Goal: Task Accomplishment & Management: Use online tool/utility

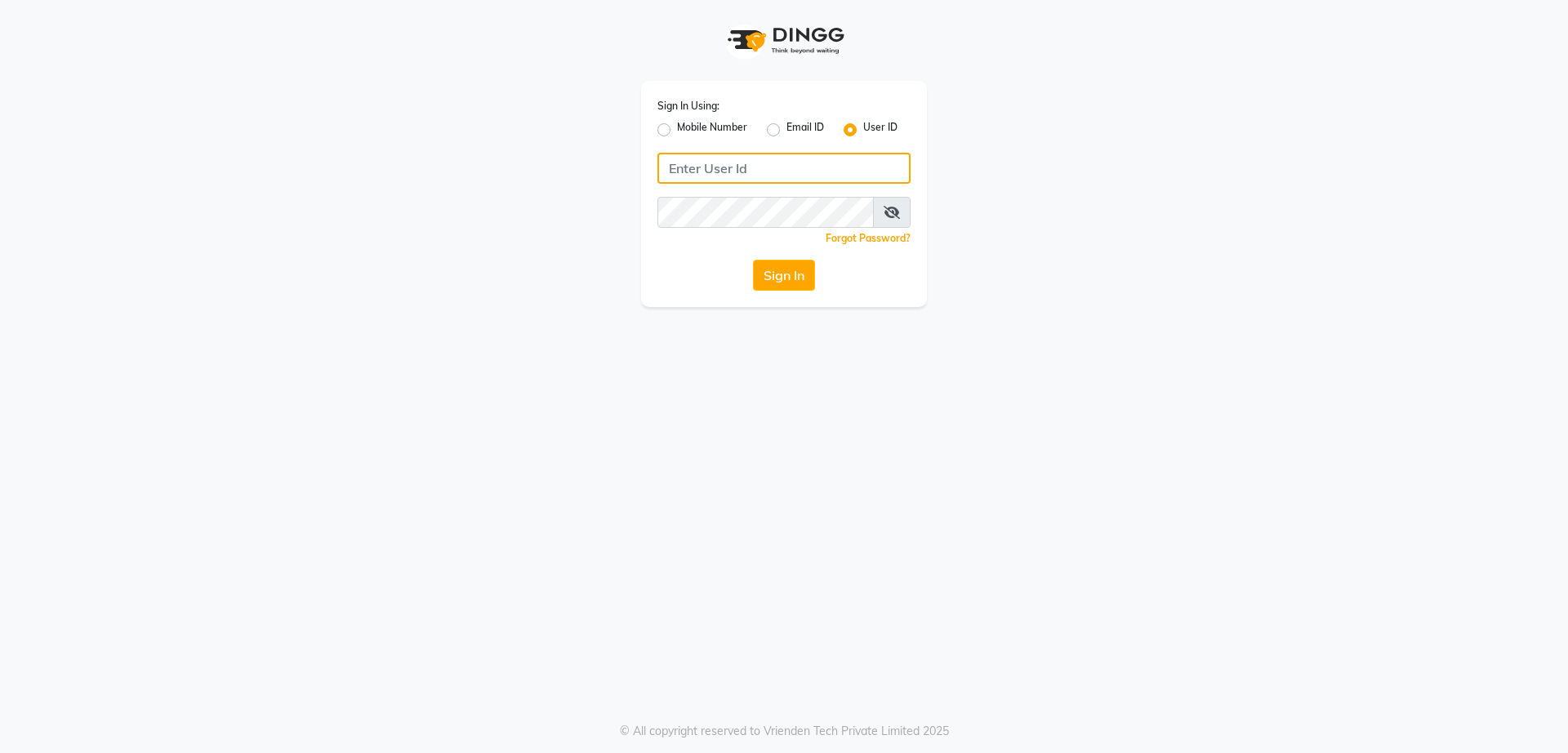
click at [739, 173] on input "Username" at bounding box center [784, 168] width 253 height 31
type input "[PERSON_NAME]"
click at [781, 268] on button "Sign In" at bounding box center [783, 275] width 62 height 31
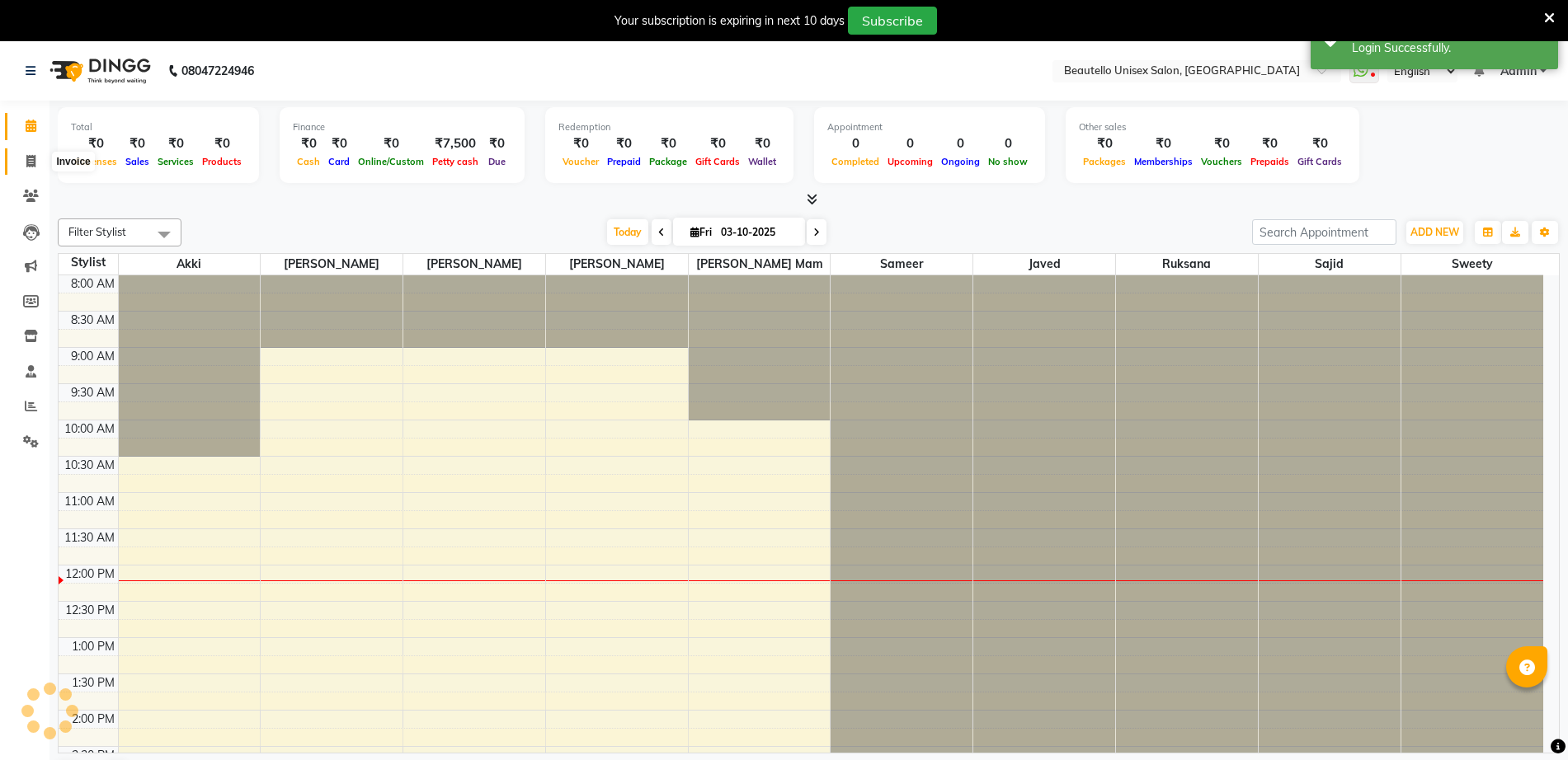
click at [33, 160] on icon at bounding box center [31, 161] width 9 height 12
select select "service"
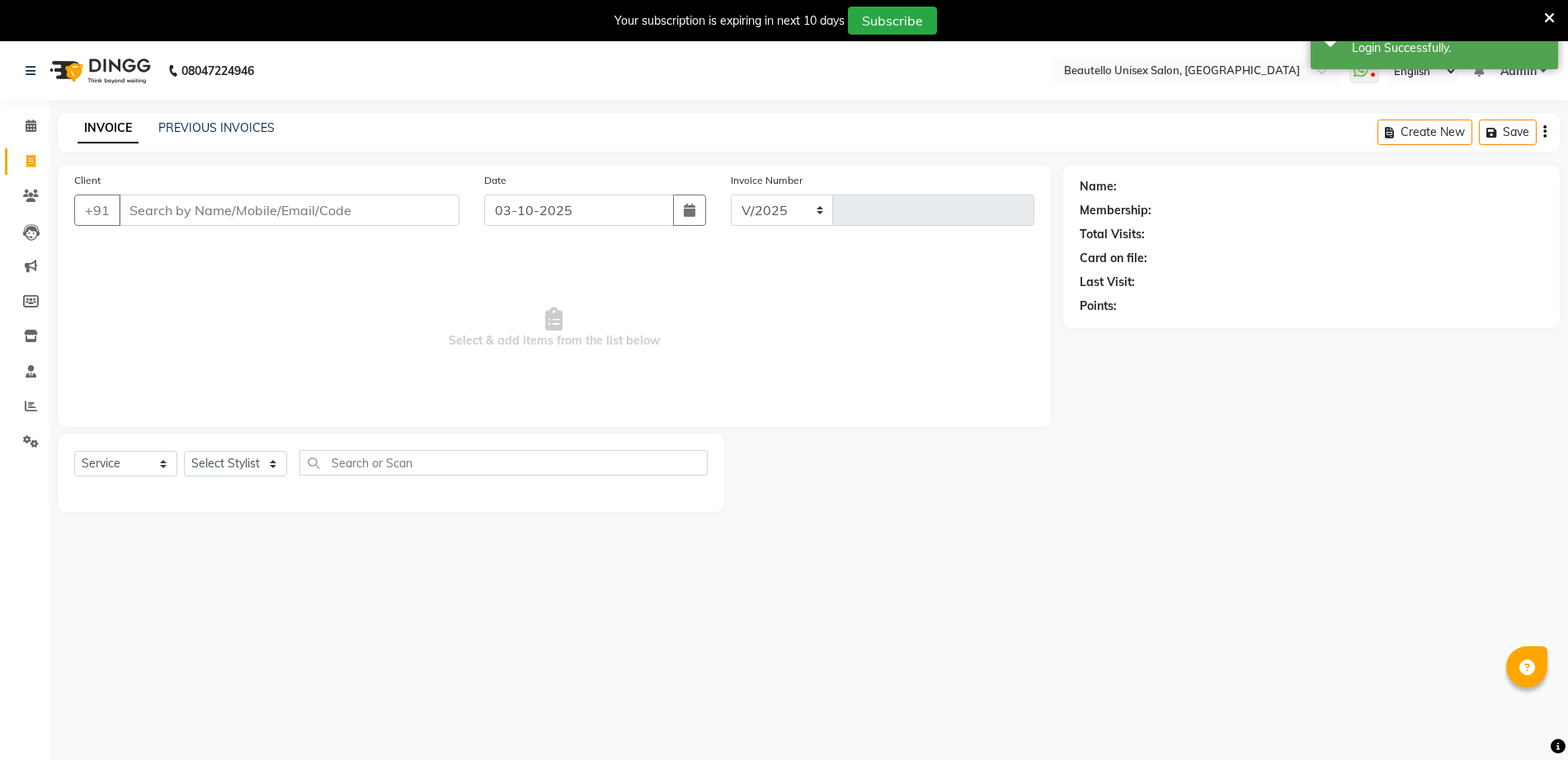
select select "5051"
type input "3711"
click at [38, 197] on icon at bounding box center [31, 196] width 16 height 12
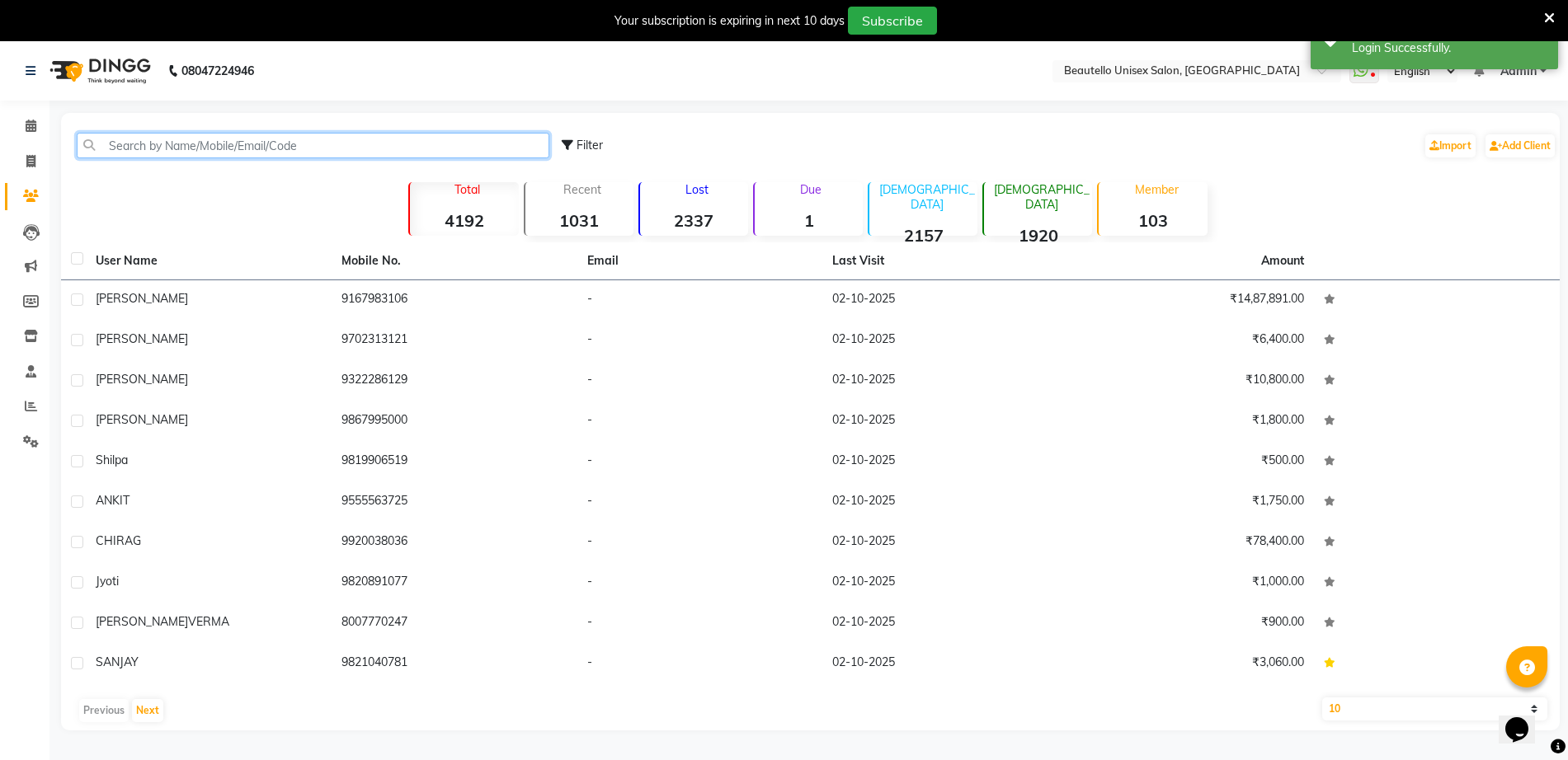
click at [162, 144] on input "text" at bounding box center [313, 146] width 473 height 26
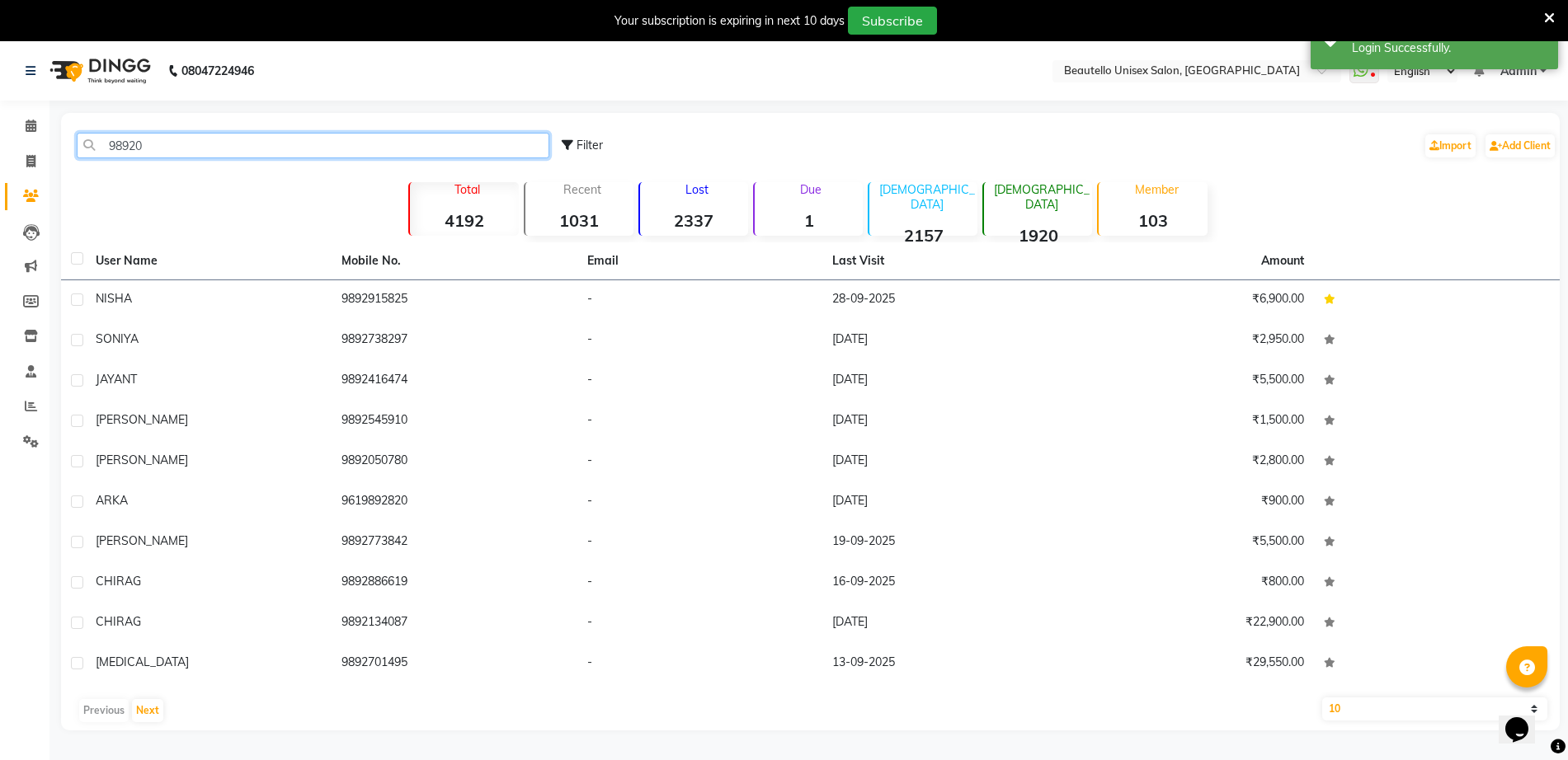
type input "989207"
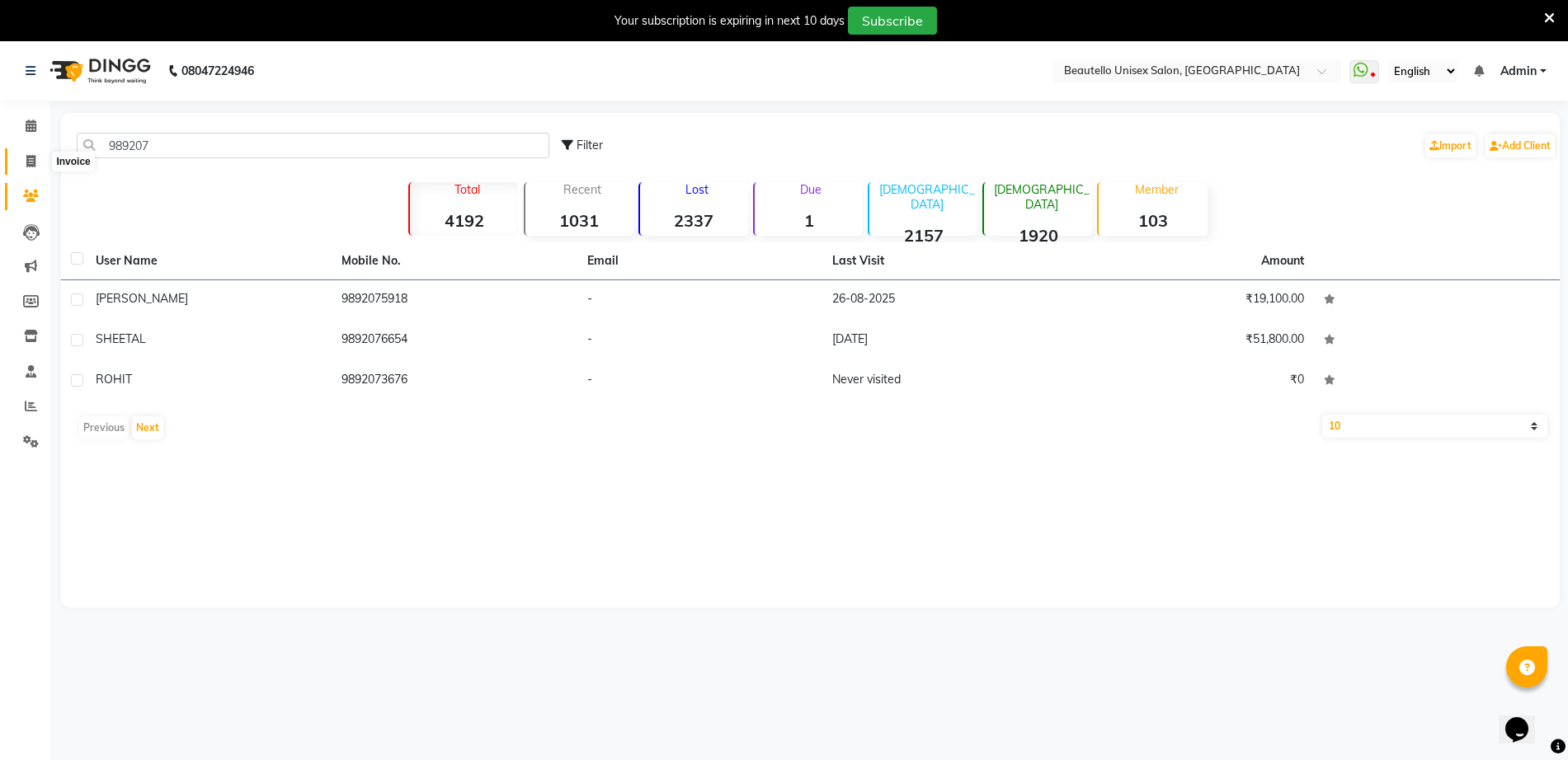
click at [27, 168] on span at bounding box center [31, 161] width 29 height 19
select select "5051"
select select "service"
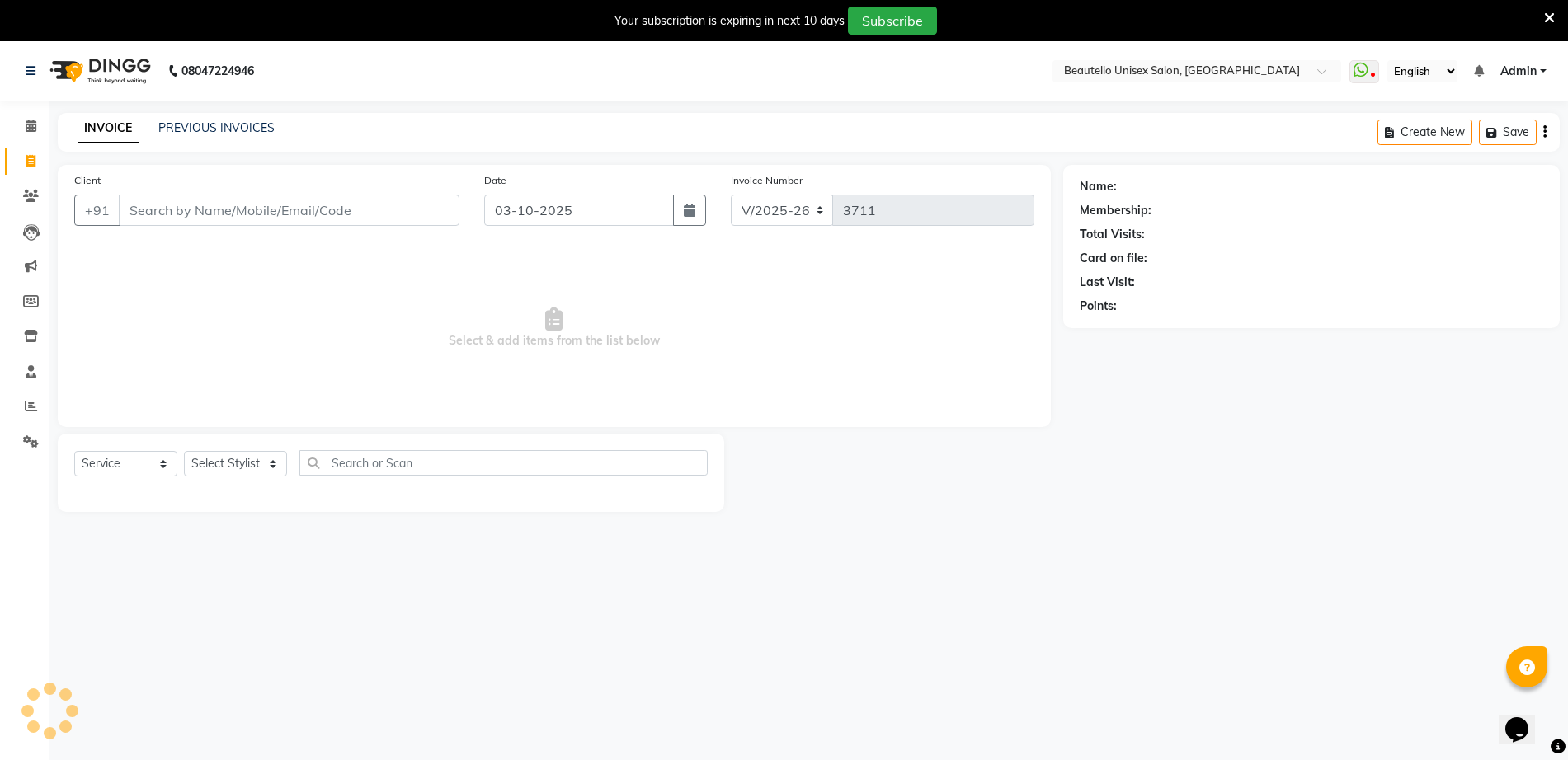
scroll to position [2, 0]
